Goal: Task Accomplishment & Management: Use online tool/utility

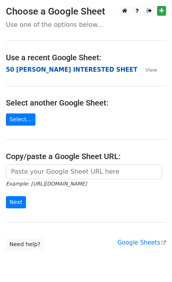
click at [57, 70] on strong "50 KEVIN INTERESTED SHEET" at bounding box center [71, 69] width 131 height 7
click at [40, 72] on strong "50 KEVIN INTERESTED SHEET" at bounding box center [71, 69] width 131 height 7
click at [61, 67] on strong "50 KEVIN INTERESTED SHEET" at bounding box center [71, 69] width 131 height 7
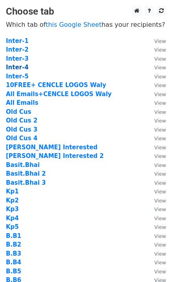
click at [17, 68] on strong "Inter-4" at bounding box center [17, 67] width 23 height 7
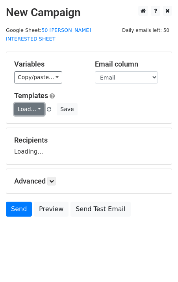
click at [26, 103] on link "Load..." at bounding box center [29, 109] width 30 height 12
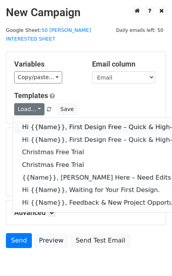
click at [35, 121] on link "Hi {{Name}}, First Design Free – Quick & High-Quality Digitizing!" at bounding box center [174, 127] width 322 height 13
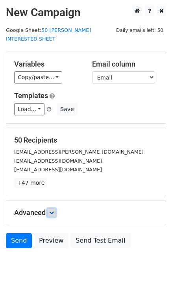
click at [54, 210] on icon at bounding box center [51, 212] width 5 height 5
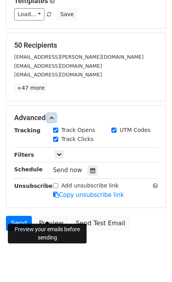
scroll to position [101, 0]
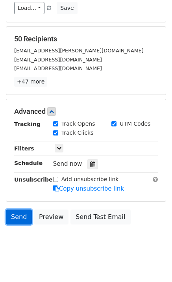
click at [17, 211] on link "Send" at bounding box center [19, 216] width 26 height 15
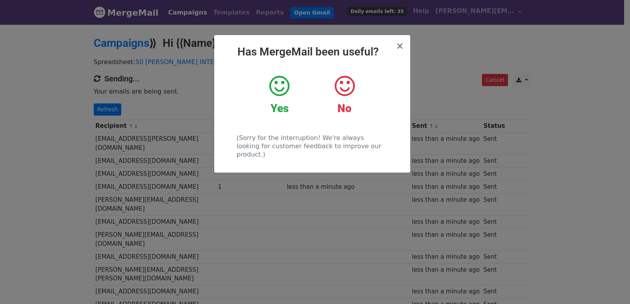
drag, startPoint x: 0, startPoint y: 0, endPoint x: 124, endPoint y: 129, distance: 179.0
click at [124, 129] on div "× Has MergeMail been useful? Yes No (Sorry for the interruption! We're always l…" at bounding box center [315, 164] width 630 height 281
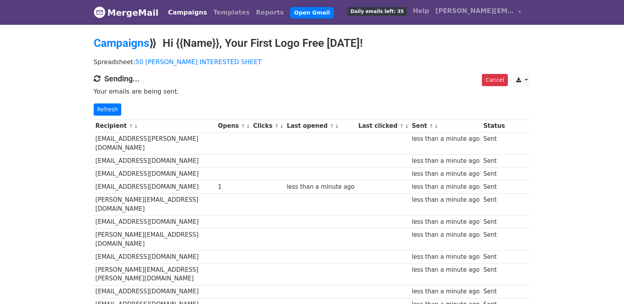
click at [101, 96] on div "Cancel CSV Excel Sending... Your emails are being sent. Refresh" at bounding box center [312, 95] width 449 height 42
click at [104, 110] on link "Refresh" at bounding box center [108, 110] width 28 height 12
click at [92, 104] on div "Cancel CSV Excel Sending... Your emails are being sent. Refresh" at bounding box center [312, 95] width 449 height 42
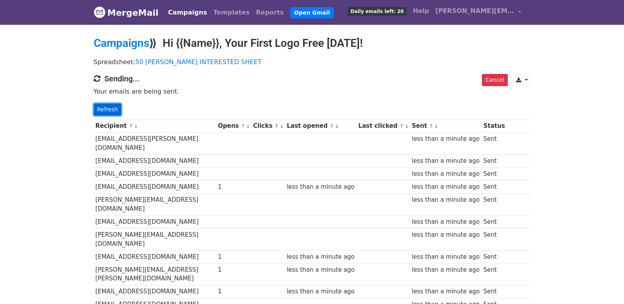
click at [106, 109] on link "Refresh" at bounding box center [108, 110] width 28 height 12
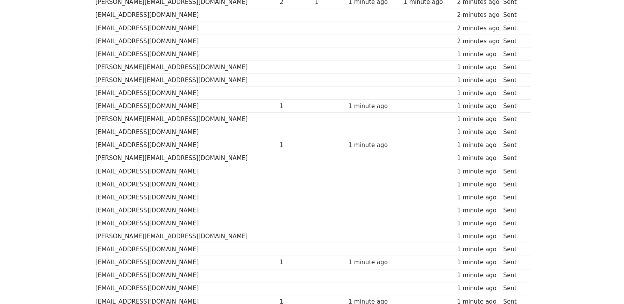
scroll to position [548, 0]
